Goal: Task Accomplishment & Management: Manage account settings

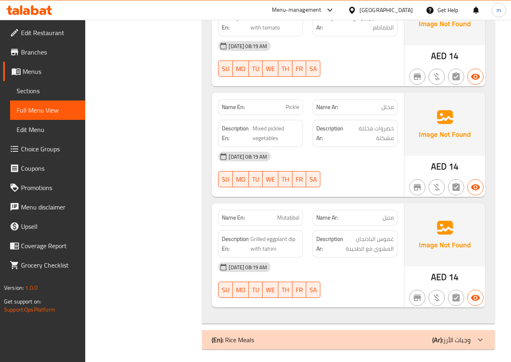
scroll to position [758, 0]
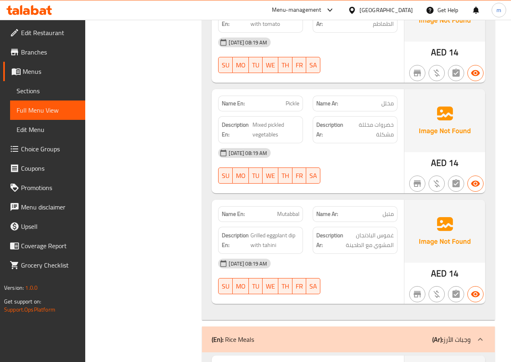
click at [65, 120] on link "Full Menu View" at bounding box center [47, 110] width 75 height 19
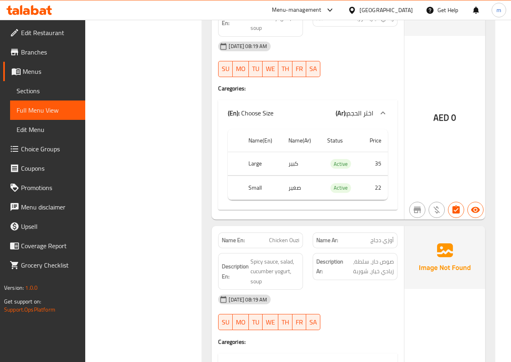
scroll to position [2616, 0]
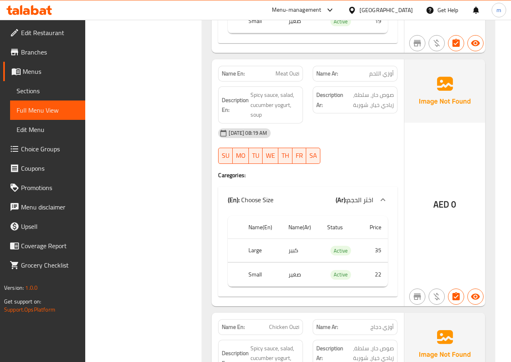
click at [44, 105] on span "Full Menu View" at bounding box center [48, 110] width 62 height 10
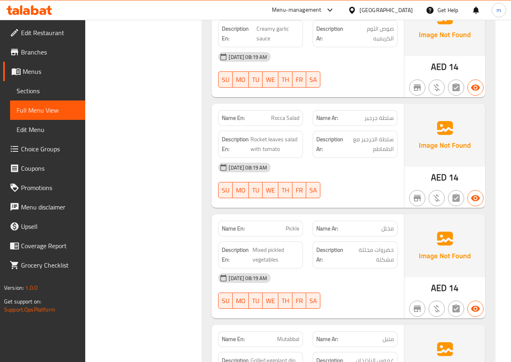
scroll to position [758, 0]
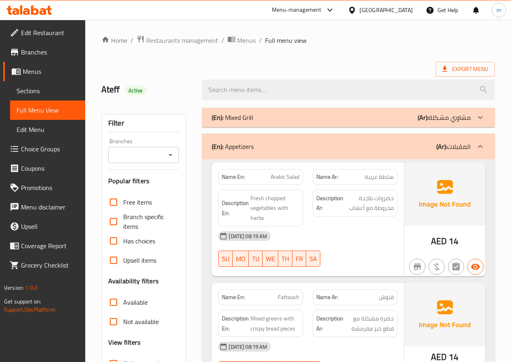
scroll to position [0, 0]
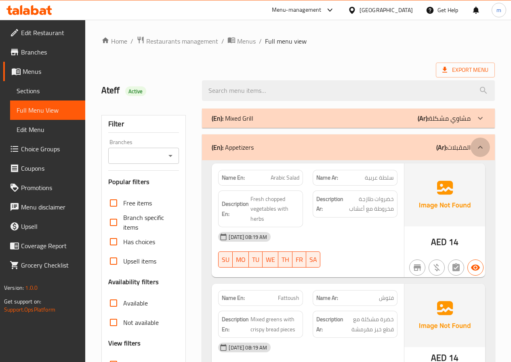
click at [479, 143] on icon at bounding box center [481, 148] width 10 height 10
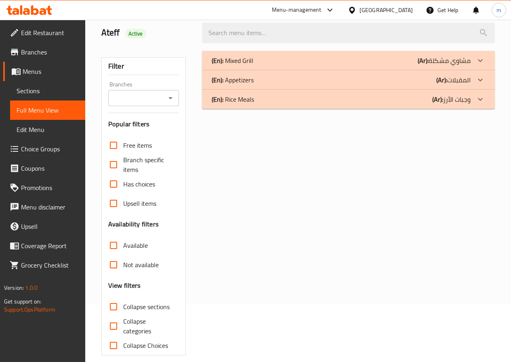
scroll to position [67, 0]
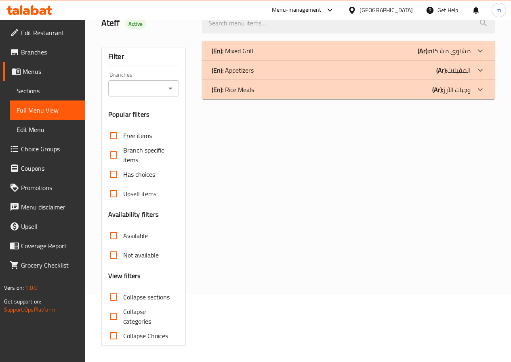
click at [57, 91] on span "Sections" at bounding box center [48, 91] width 62 height 10
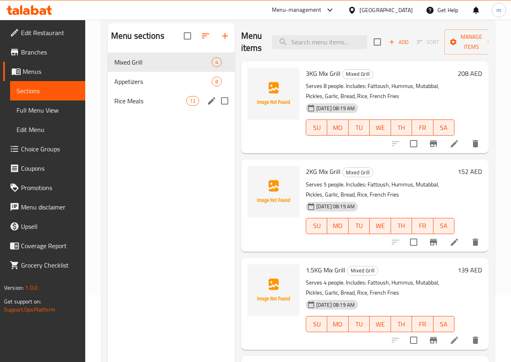
click at [137, 111] on div "Rice Meals 12" at bounding box center [171, 100] width 127 height 19
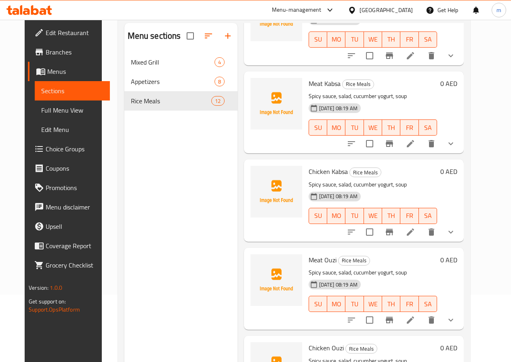
scroll to position [364, 0]
click at [414, 144] on icon at bounding box center [410, 143] width 7 height 7
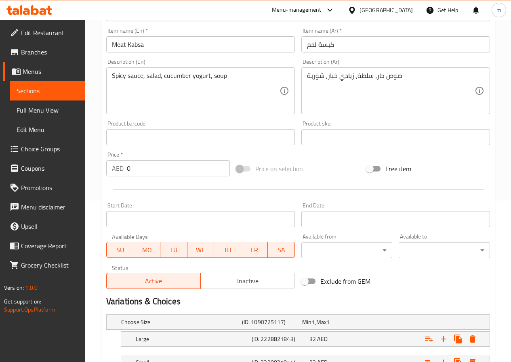
scroll to position [227, 0]
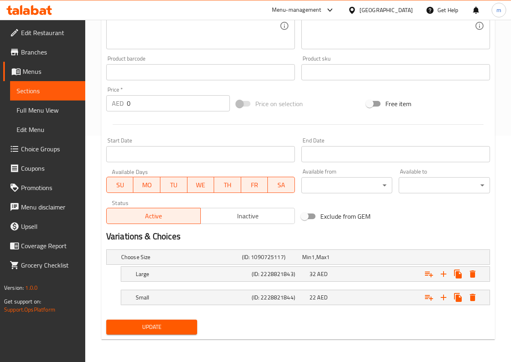
click at [38, 48] on span "Branches" at bounding box center [50, 52] width 58 height 10
